Goal: Task Accomplishment & Management: Use online tool/utility

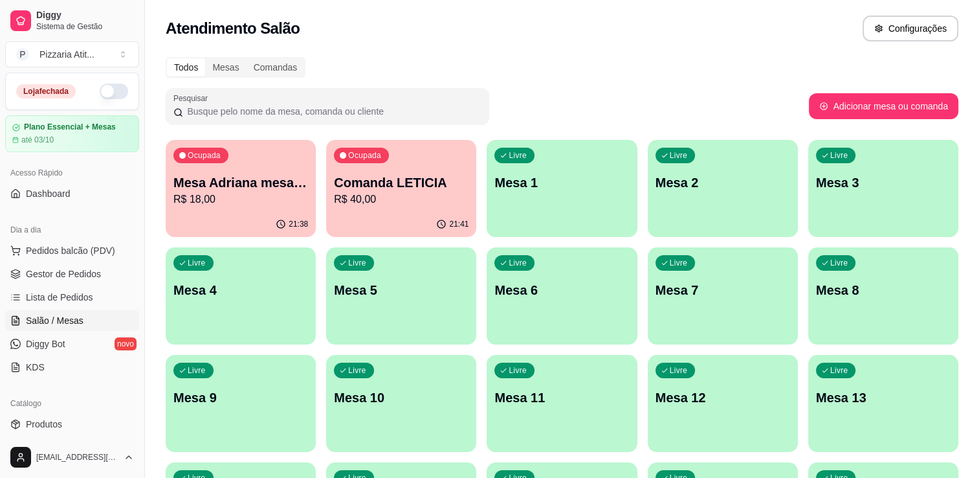
click at [111, 93] on button "button" at bounding box center [114, 92] width 28 height 16
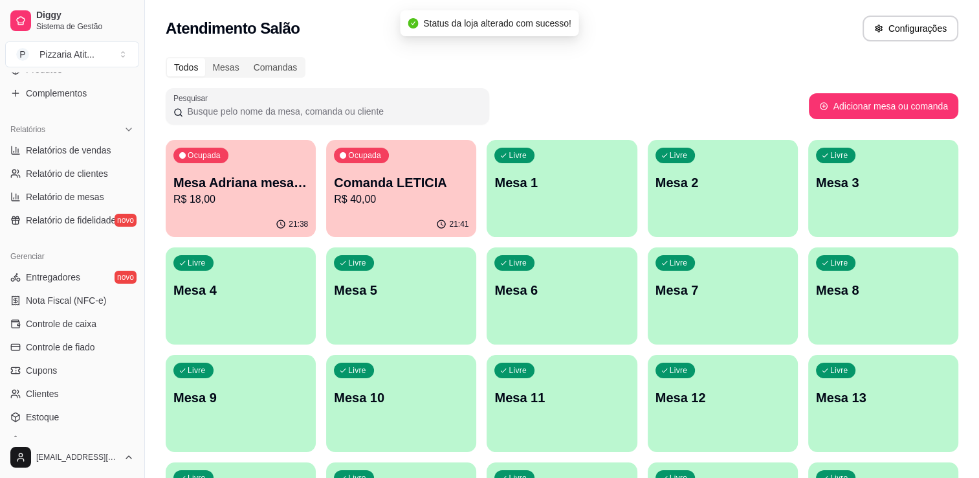
scroll to position [355, 0]
click at [103, 320] on link "Controle de caixa" at bounding box center [72, 323] width 134 height 21
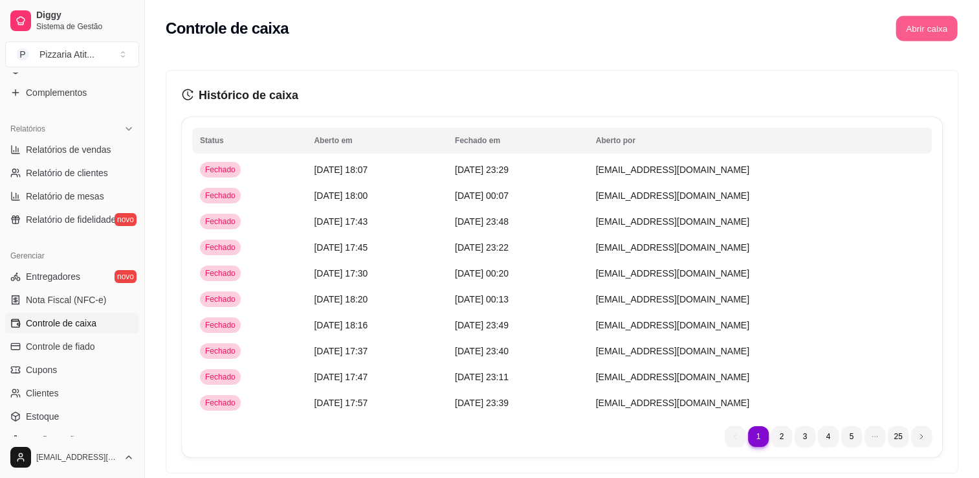
click at [931, 26] on button "Abrir caixa" at bounding box center [926, 28] width 61 height 25
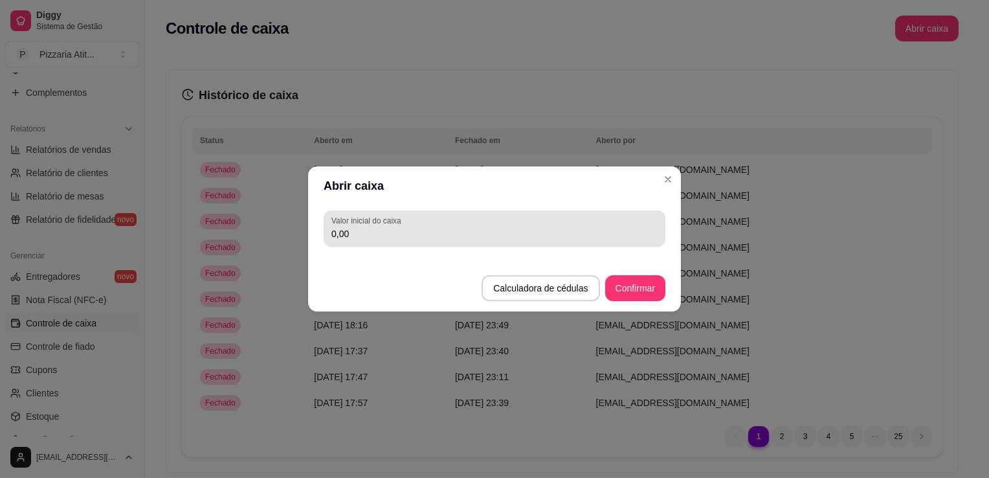
click at [614, 216] on div "0,00" at bounding box center [494, 229] width 326 height 26
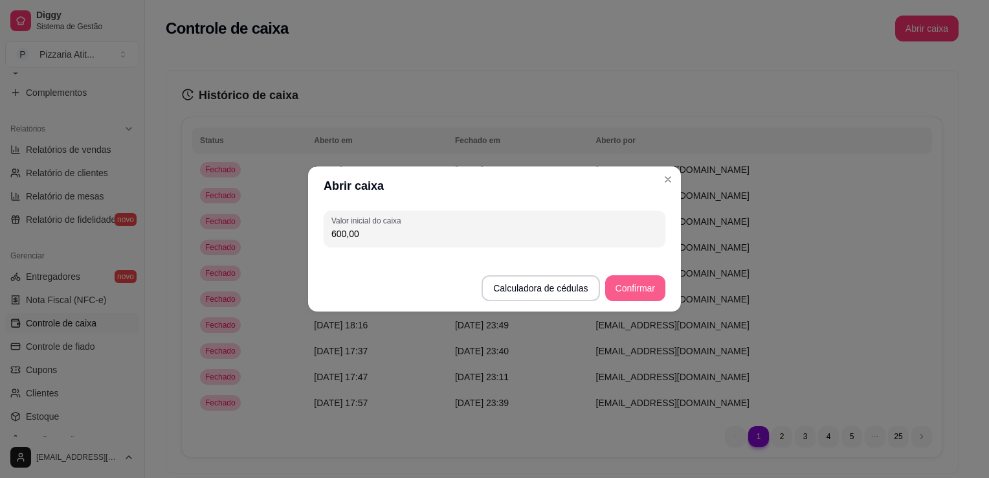
type input "600,00"
click at [616, 292] on button "Confirmar" at bounding box center [635, 288] width 59 height 25
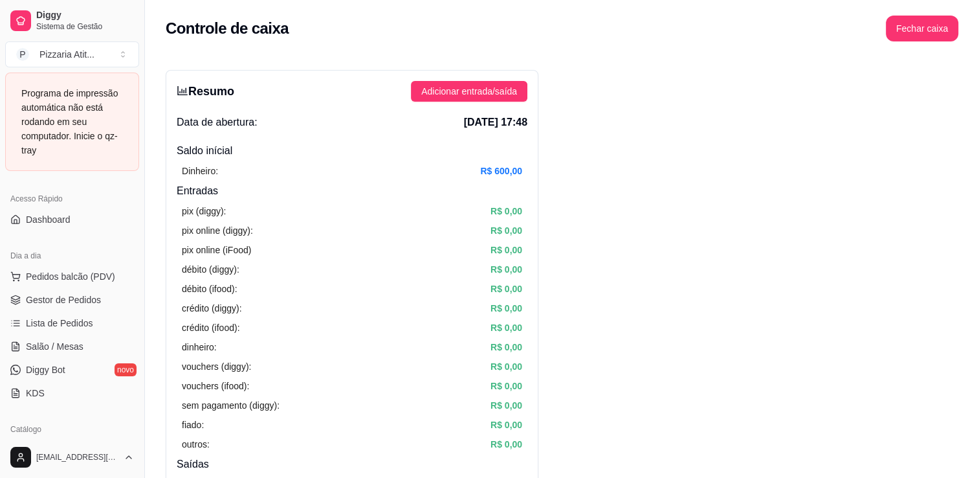
scroll to position [75, 0]
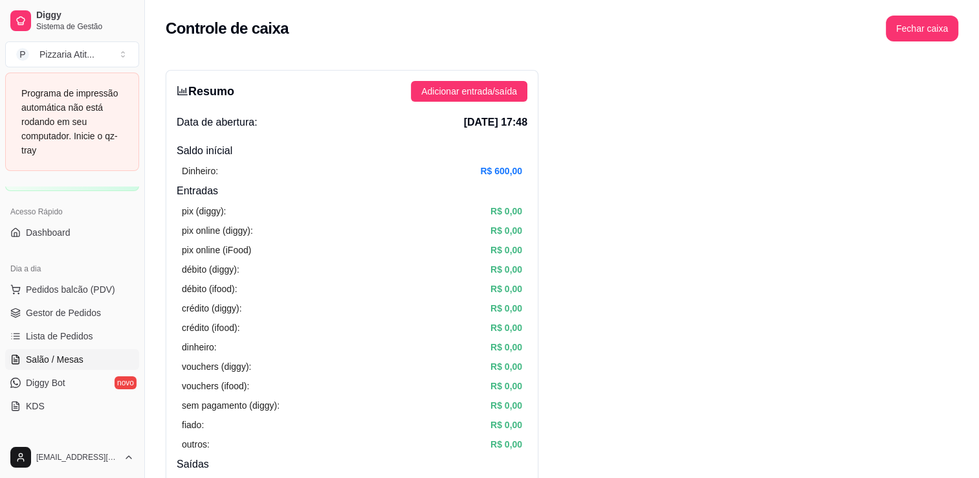
click at [41, 365] on link "Salão / Mesas" at bounding box center [72, 359] width 134 height 21
